Goal: Navigation & Orientation: Find specific page/section

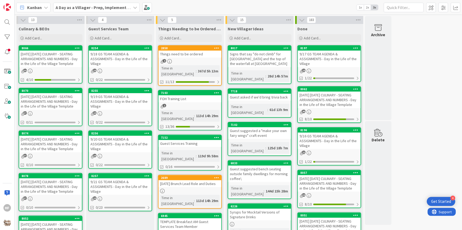
click at [57, 62] on div "[DATE] [DATE] CULINARY - SEATING ARRANGEMENTS AND NUMBERS - Day in the Life of …" at bounding box center [50, 59] width 63 height 16
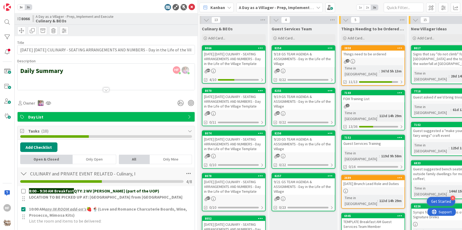
click at [106, 89] on div at bounding box center [106, 89] width 6 height 4
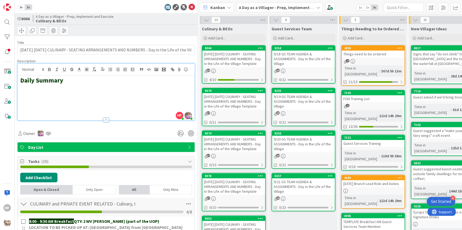
click at [106, 89] on h2 at bounding box center [106, 88] width 172 height 8
click at [101, 98] on h2 at bounding box center [106, 96] width 172 height 8
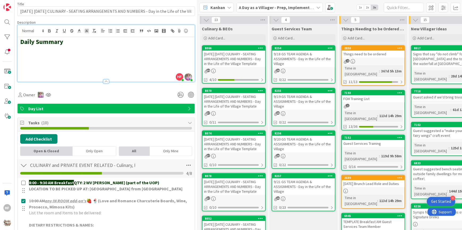
scroll to position [38, 0]
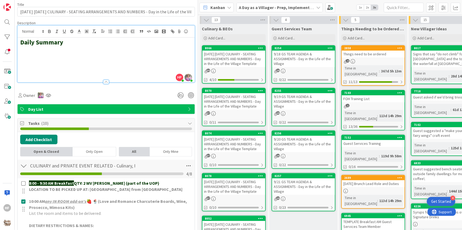
click at [68, 53] on h2 at bounding box center [106, 50] width 172 height 8
click at [155, 32] on rect "button" at bounding box center [156, 31] width 3 height 3
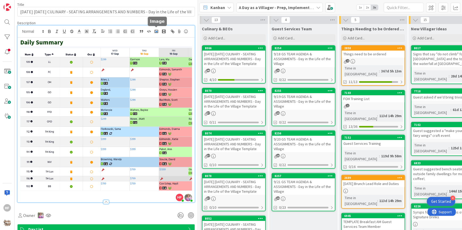
click at [154, 33] on icon "button" at bounding box center [156, 31] width 5 height 5
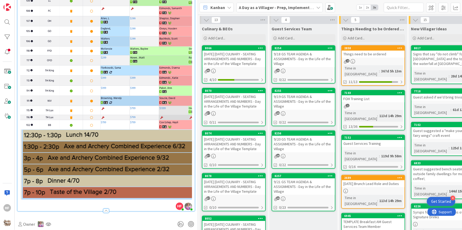
scroll to position [0, 0]
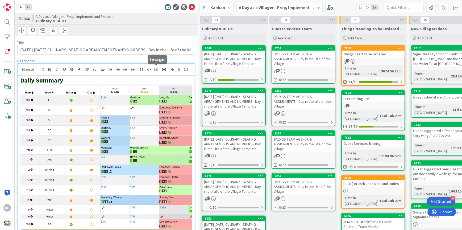
click at [156, 71] on button "button" at bounding box center [156, 69] width 7 height 6
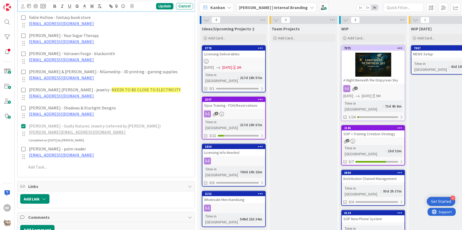
scroll to position [532, 0]
